Goal: Information Seeking & Learning: Learn about a topic

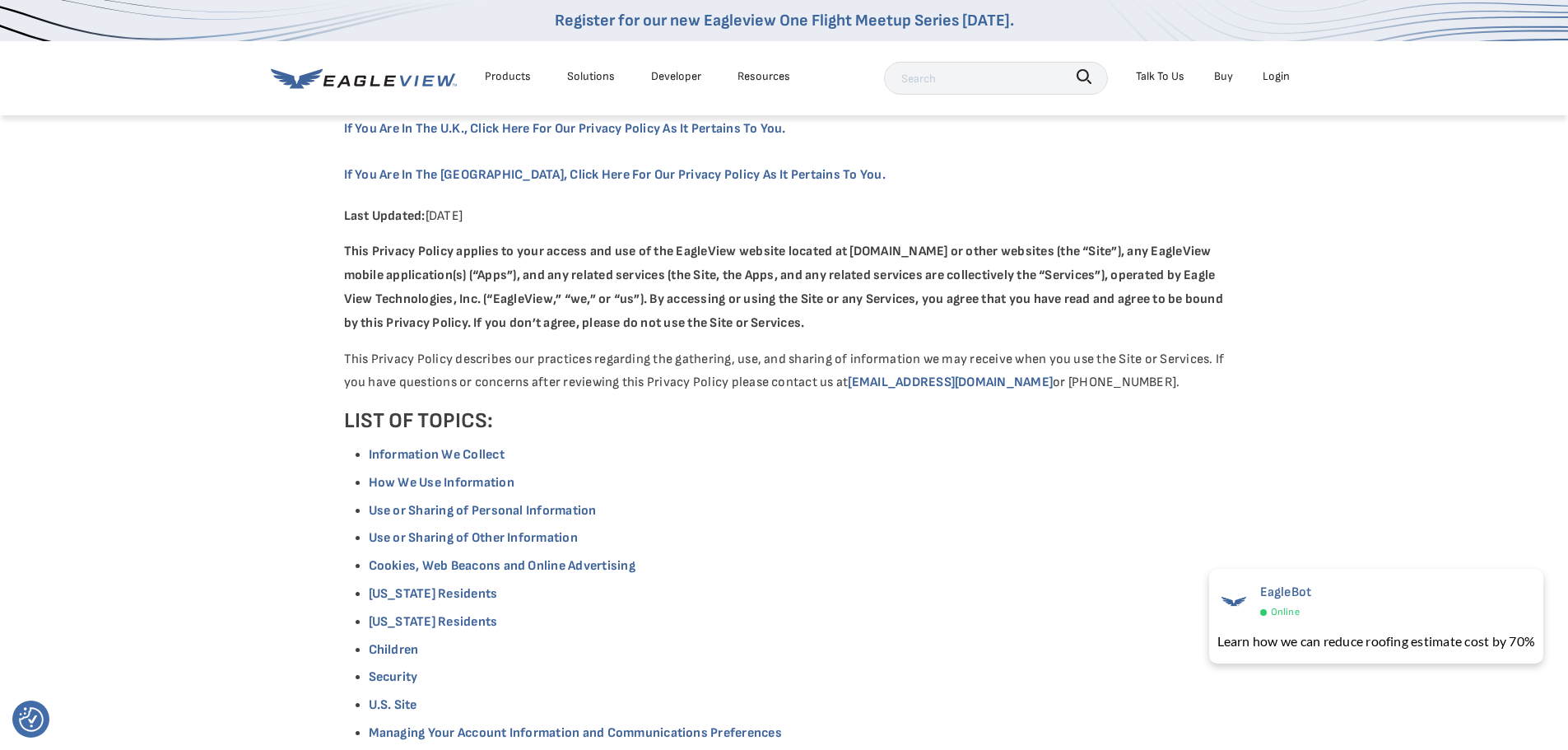
click at [1143, 80] on div "Talk To Us" at bounding box center [1160, 75] width 49 height 20
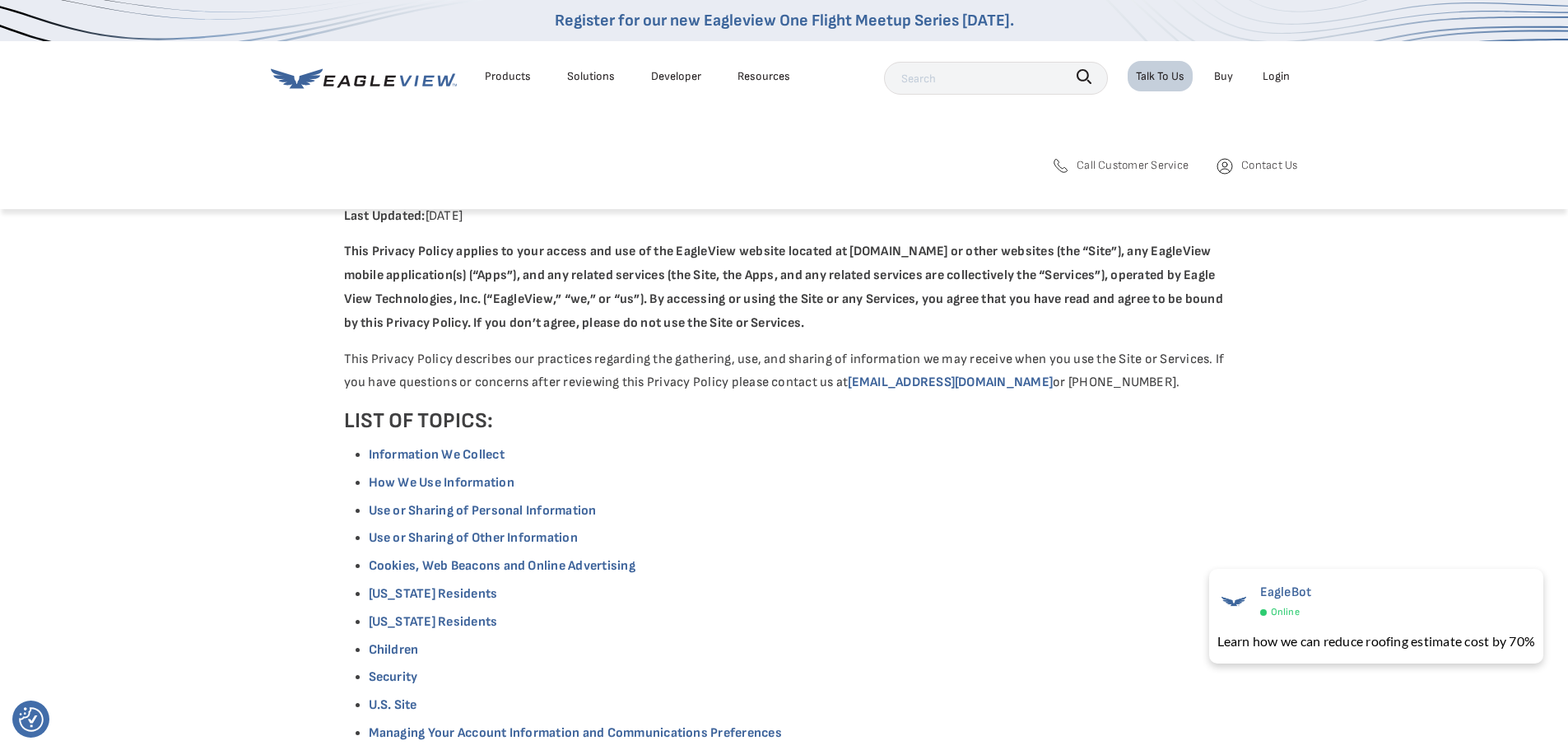
click at [346, 82] on icon at bounding box center [364, 78] width 186 height 20
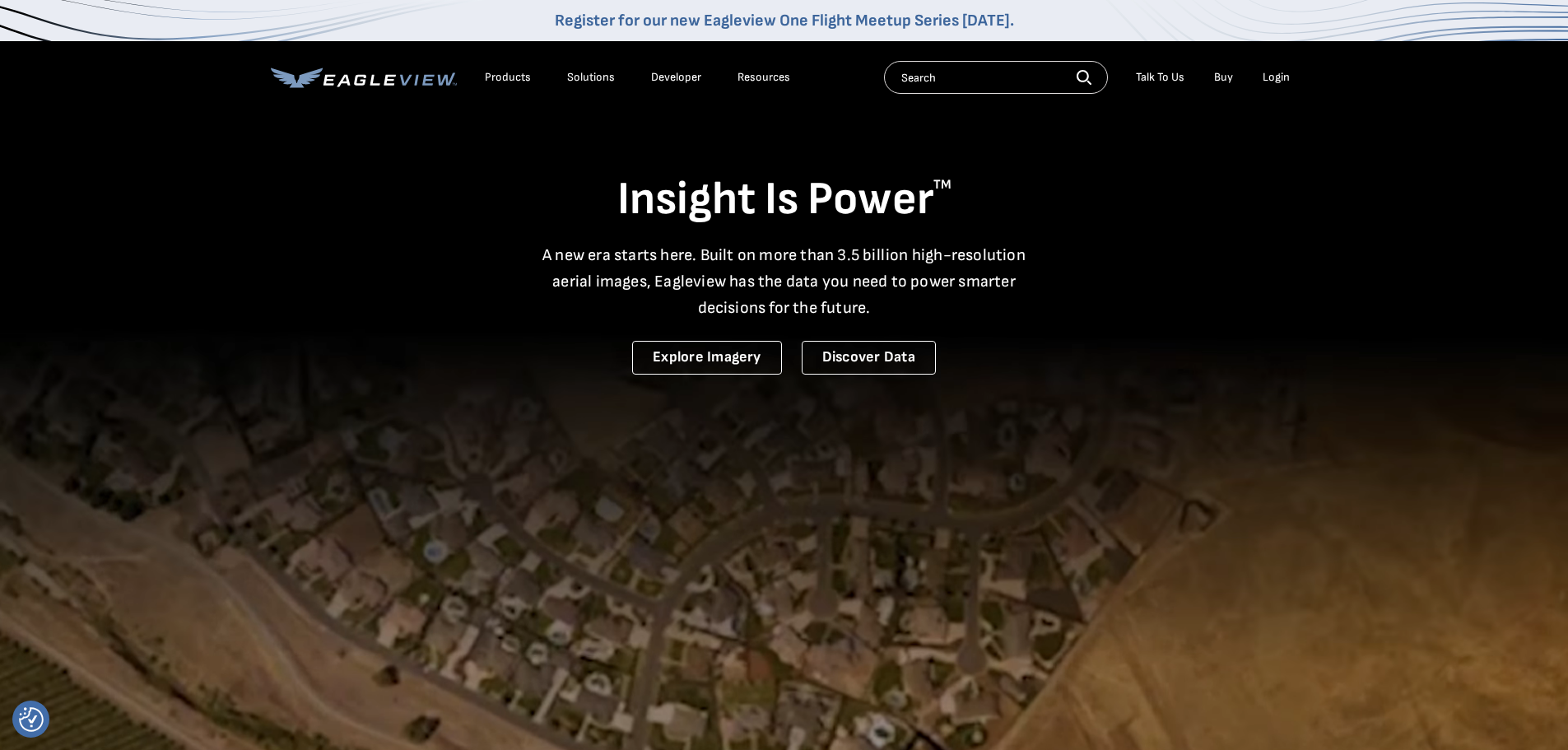
click at [997, 81] on input "text" at bounding box center [996, 77] width 224 height 33
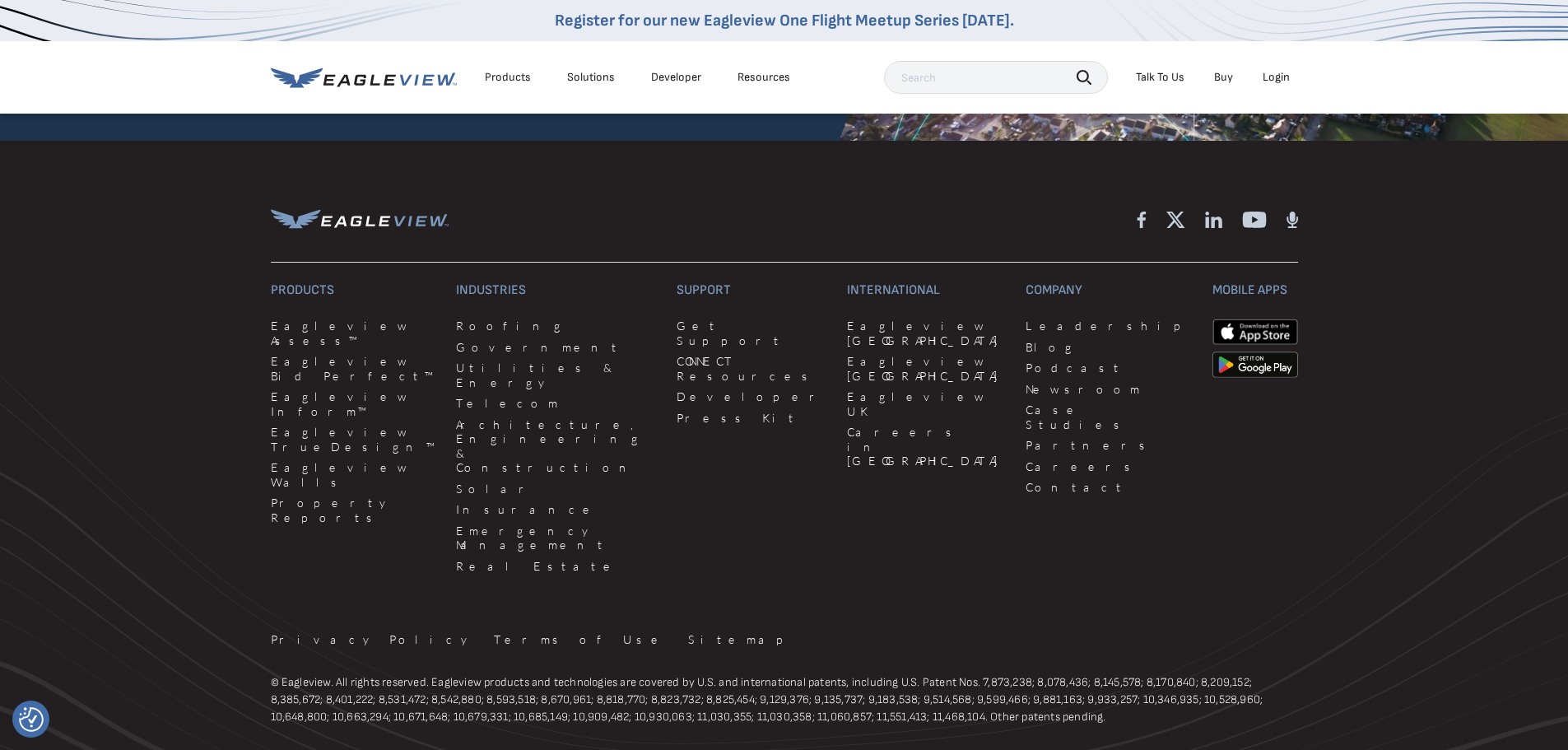
scroll to position [4540, 0]
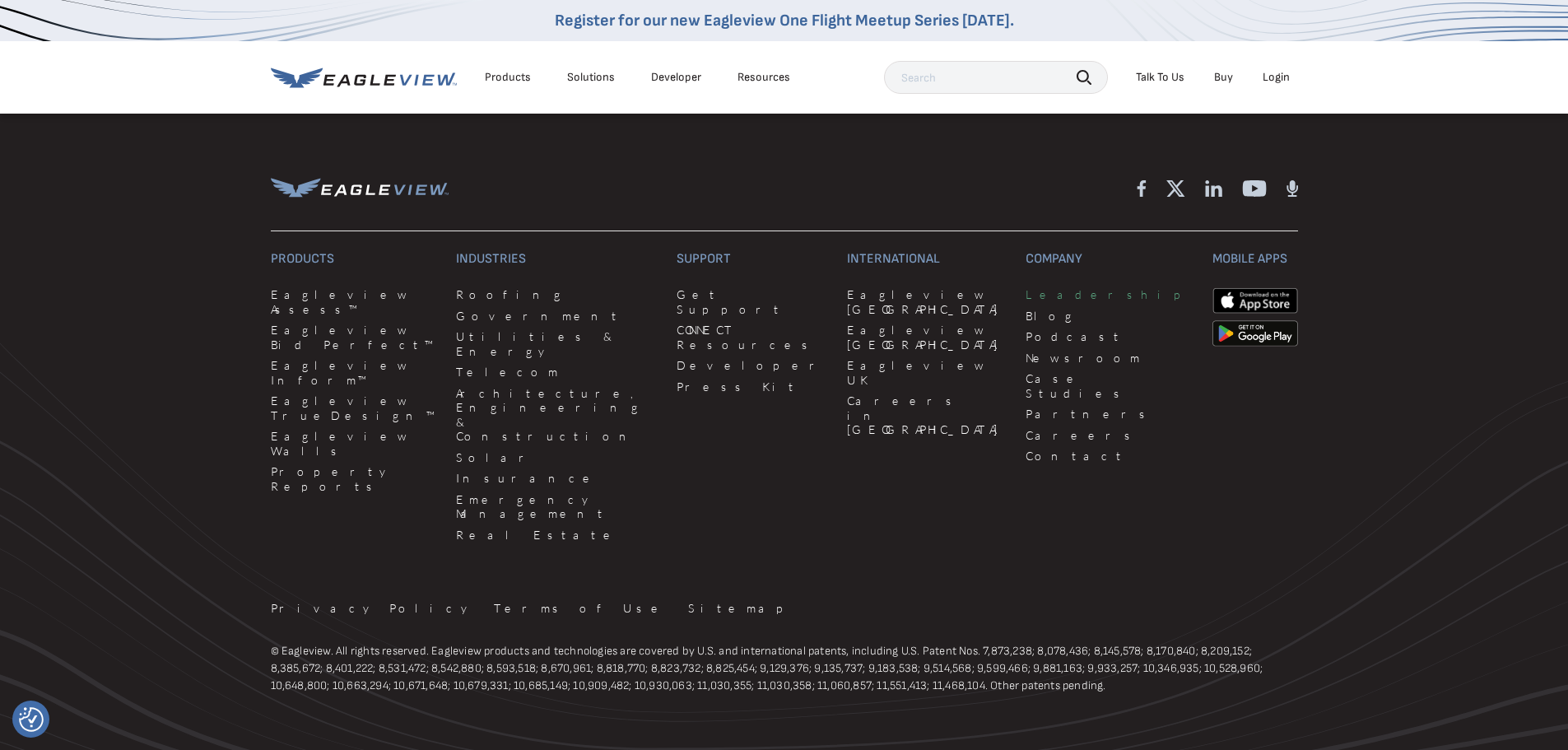
click at [1026, 288] on link "Leadership" at bounding box center [1108, 295] width 166 height 15
